Goal: Subscribe to service/newsletter

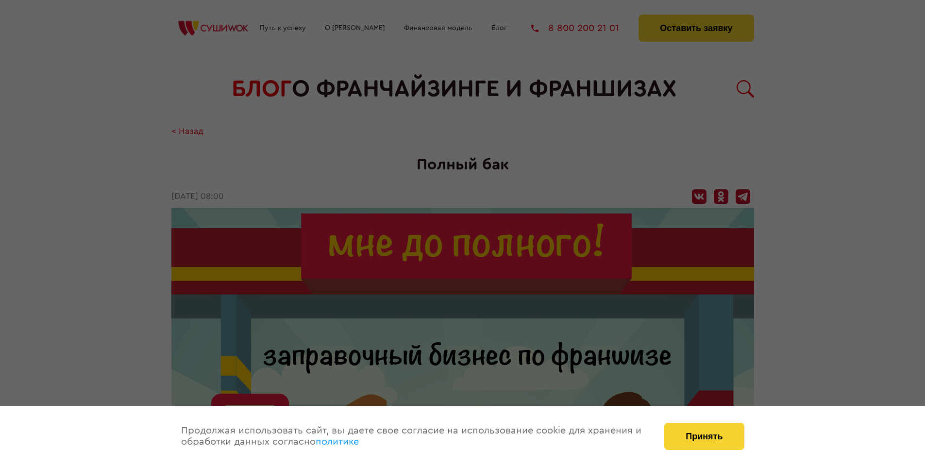
scroll to position [1138, 0]
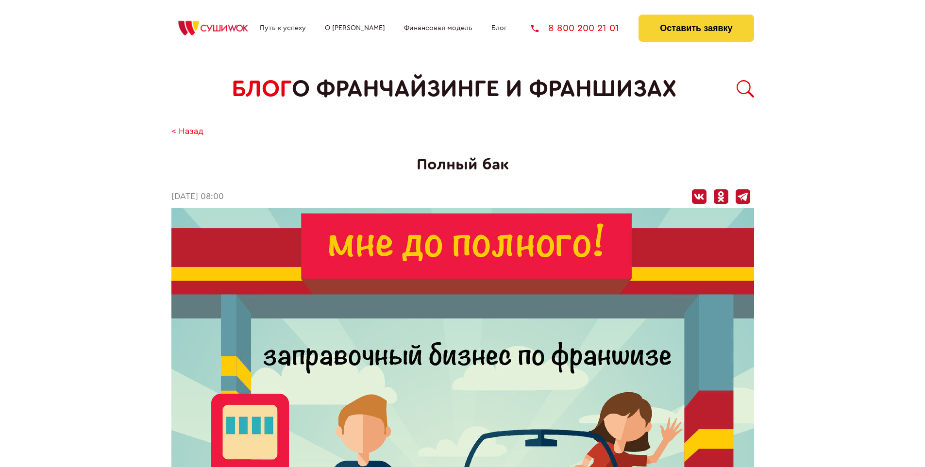
scroll to position [1138, 0]
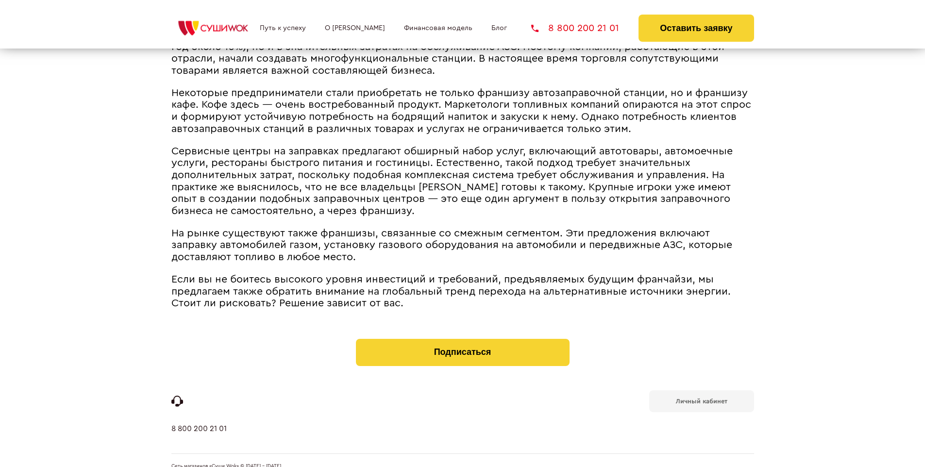
click at [701, 398] on b "Личный кабинет" at bounding box center [701, 401] width 51 height 6
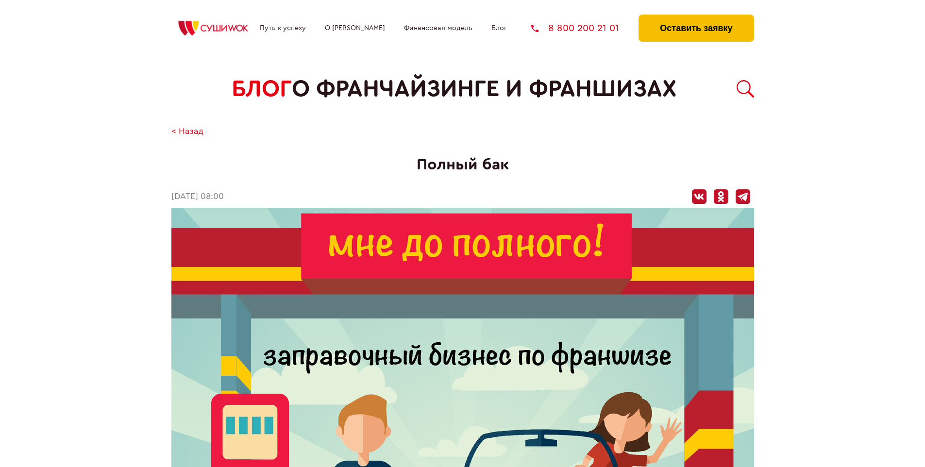
click at [696, 17] on button "Оставить заявку" at bounding box center [696, 28] width 115 height 27
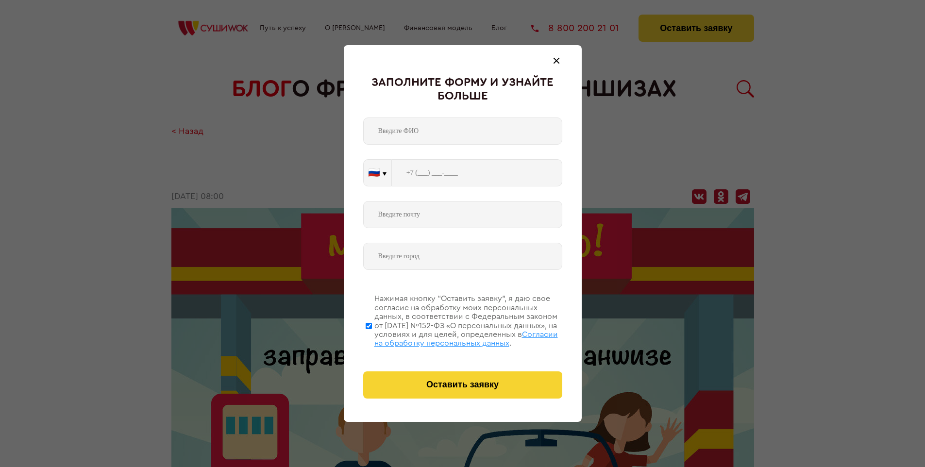
click at [450, 338] on span "Согласии на обработку персональных данных" at bounding box center [466, 339] width 184 height 17
click at [372, 338] on input "Нажимая кнопку “Оставить заявку”, я даю свое согласие на обработку моих персона…" at bounding box center [369, 326] width 6 height 78
checkbox input "false"
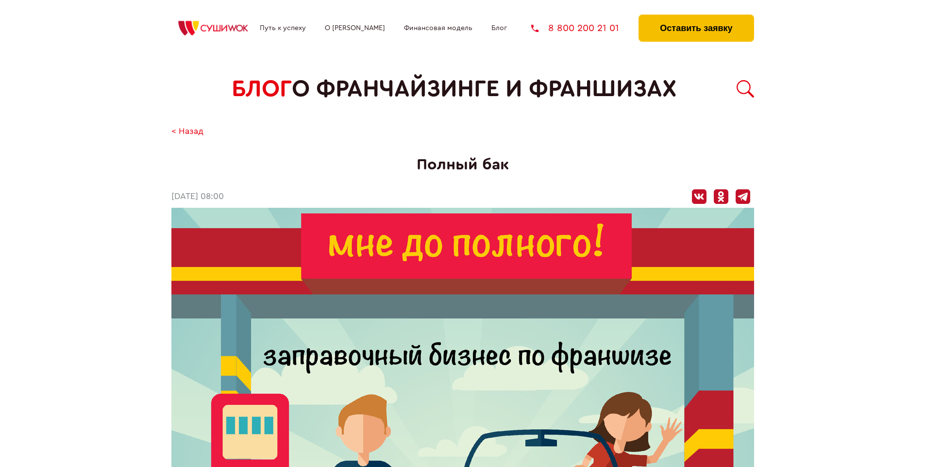
click at [696, 17] on button "Оставить заявку" at bounding box center [696, 28] width 115 height 27
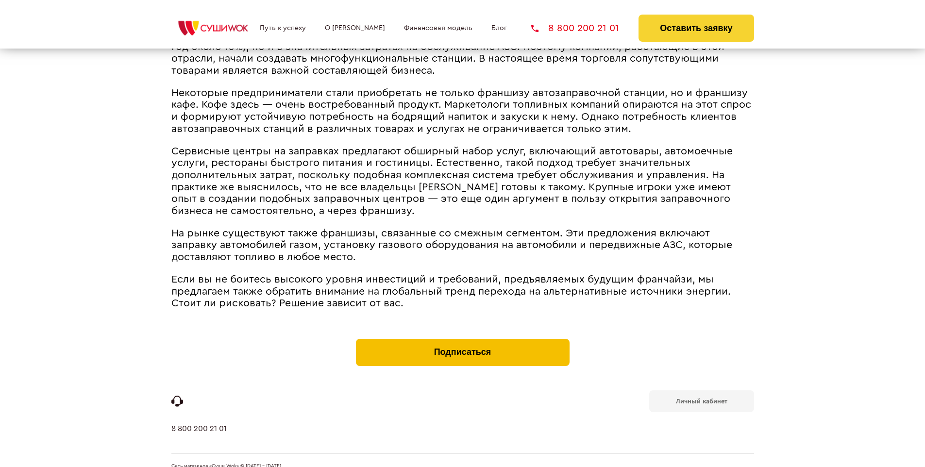
click at [462, 339] on button "Подписаться" at bounding box center [463, 352] width 214 height 27
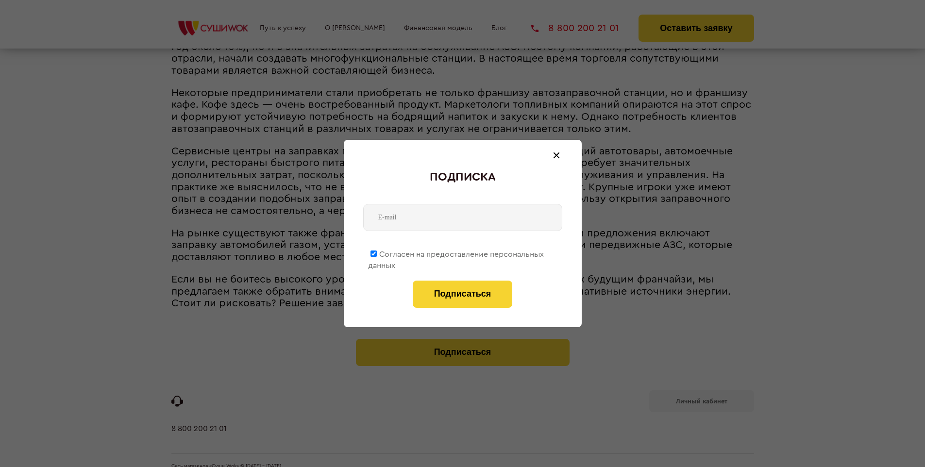
click at [457, 253] on span "Согласен на предоставление персональных данных" at bounding box center [456, 260] width 176 height 19
click at [377, 253] on input "Согласен на предоставление персональных данных" at bounding box center [374, 254] width 6 height 6
checkbox input "false"
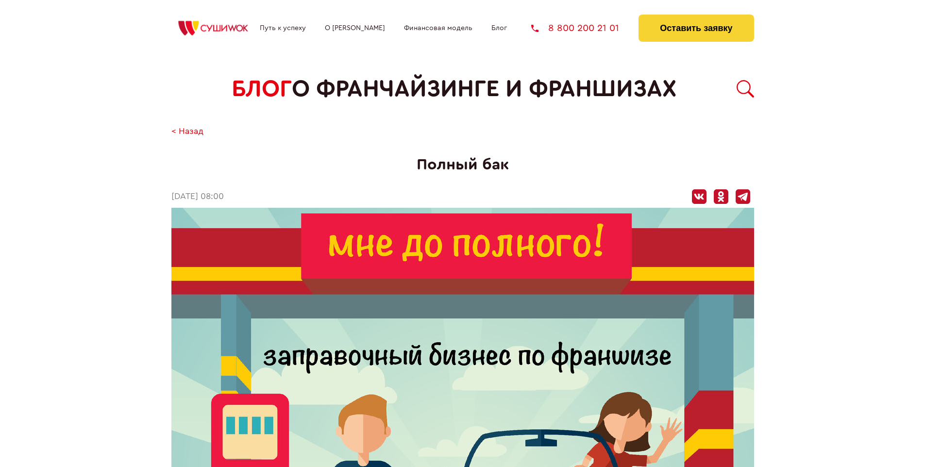
scroll to position [1138, 0]
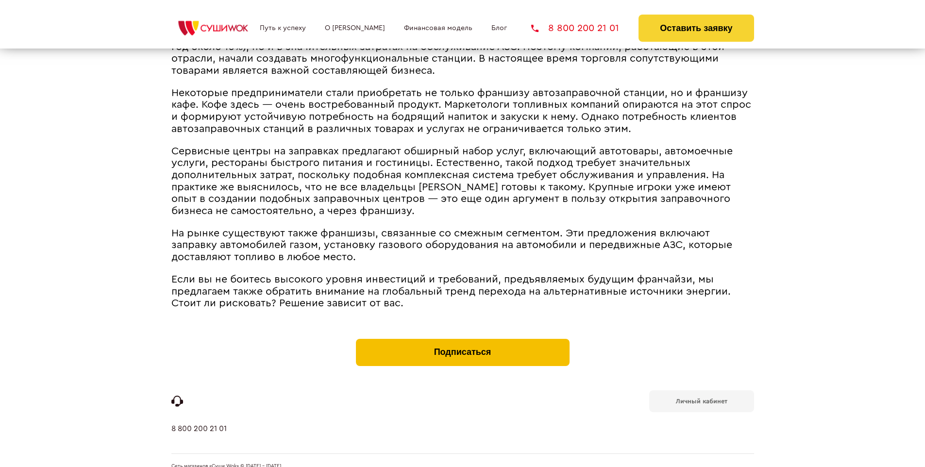
click at [462, 339] on button "Подписаться" at bounding box center [463, 352] width 214 height 27
